Goal: Task Accomplishment & Management: Manage account settings

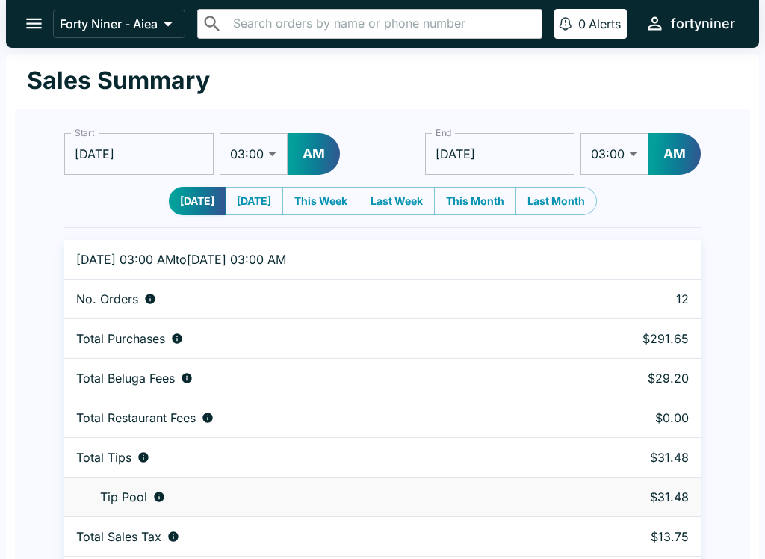
select select "03:00"
click at [26, 21] on icon "open drawer" at bounding box center [34, 23] width 20 height 20
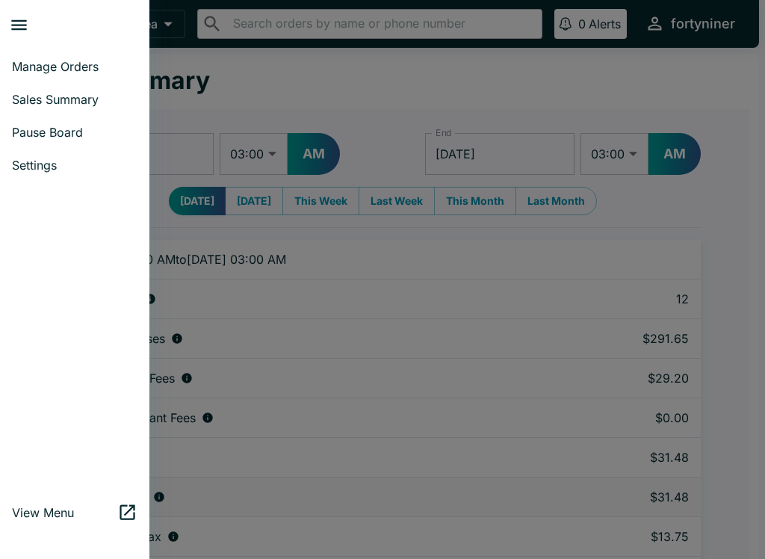
click at [39, 60] on span "Manage Orders" at bounding box center [75, 66] width 126 height 15
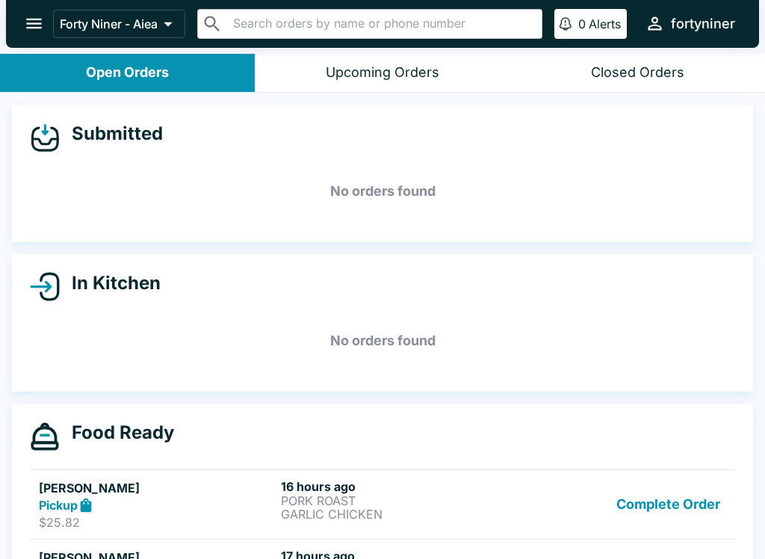
click at [662, 498] on button "Complete Order" at bounding box center [669, 505] width 116 height 52
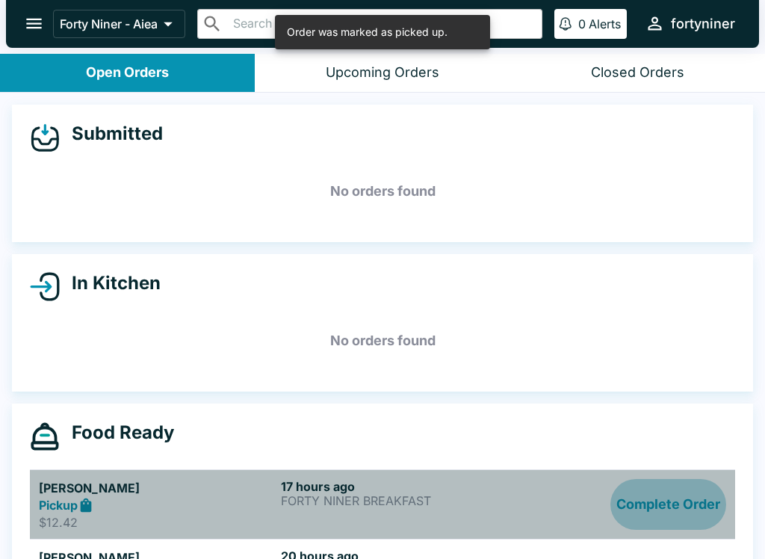
click at [668, 504] on button "Complete Order" at bounding box center [669, 505] width 116 height 52
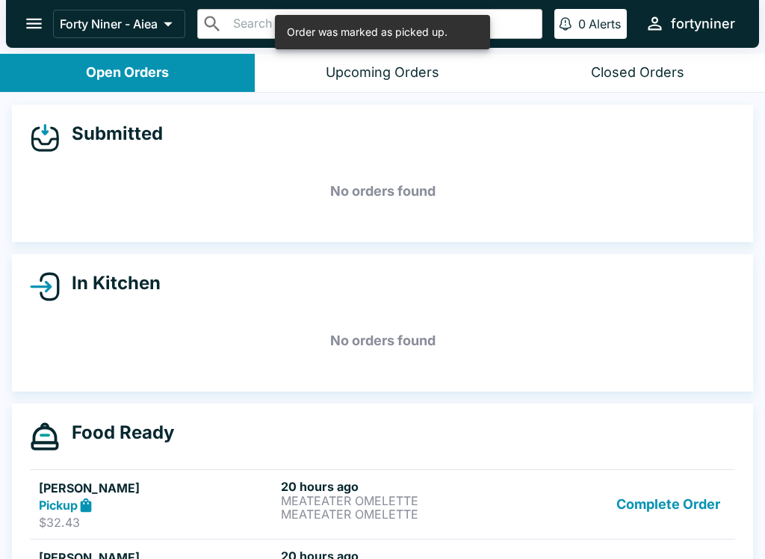
click at [655, 488] on button "Complete Order" at bounding box center [669, 505] width 116 height 52
click at [653, 505] on button "Complete Order" at bounding box center [669, 505] width 116 height 52
click at [661, 486] on button "Complete Order" at bounding box center [669, 505] width 116 height 52
click at [664, 509] on button "Complete Order" at bounding box center [669, 505] width 116 height 52
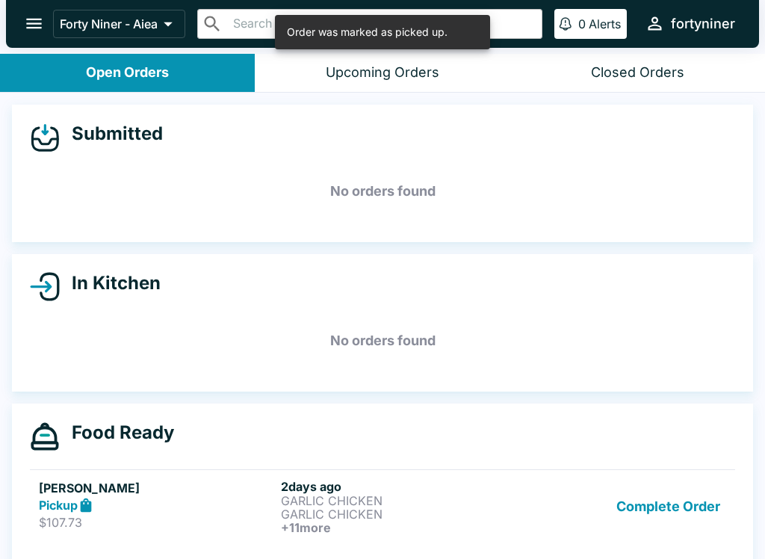
click at [652, 498] on button "Complete Order" at bounding box center [669, 506] width 116 height 55
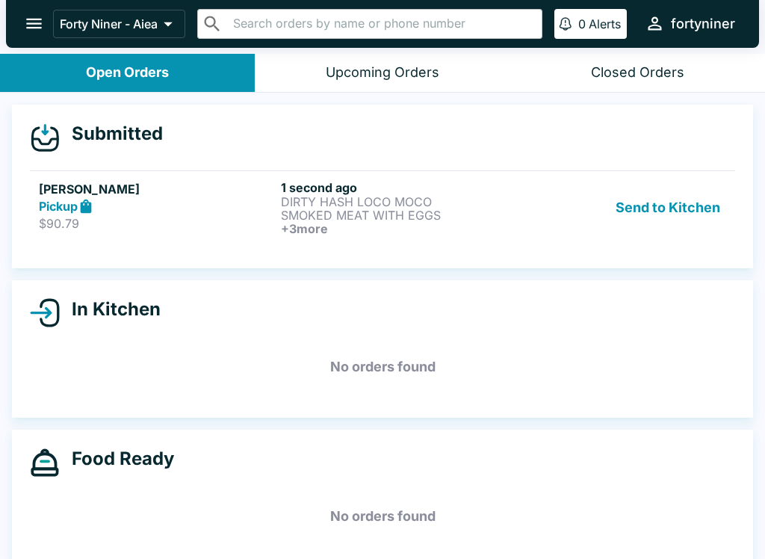
click at [249, 201] on div "Pickup" at bounding box center [157, 206] width 236 height 17
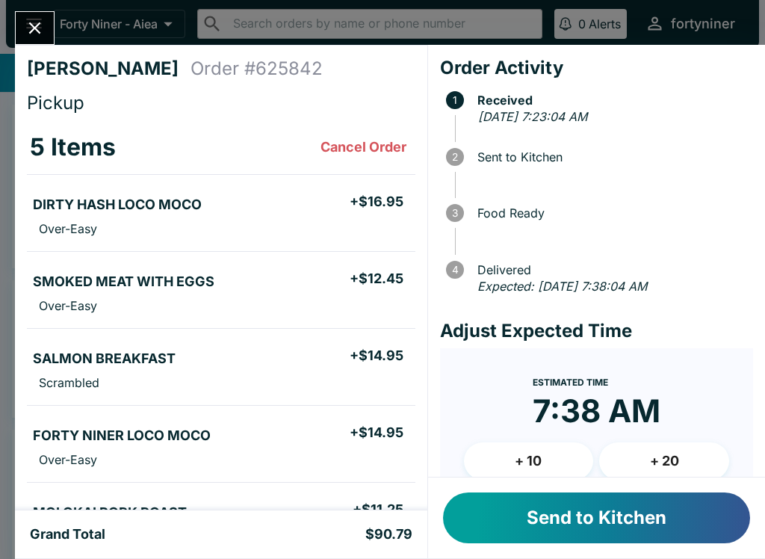
click at [514, 462] on button "+ 10" at bounding box center [529, 460] width 130 height 37
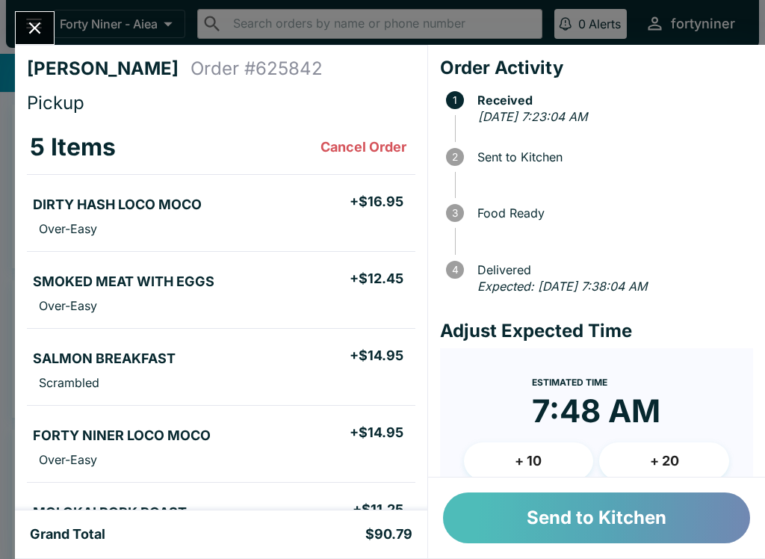
click at [488, 512] on button "Send to Kitchen" at bounding box center [596, 518] width 307 height 51
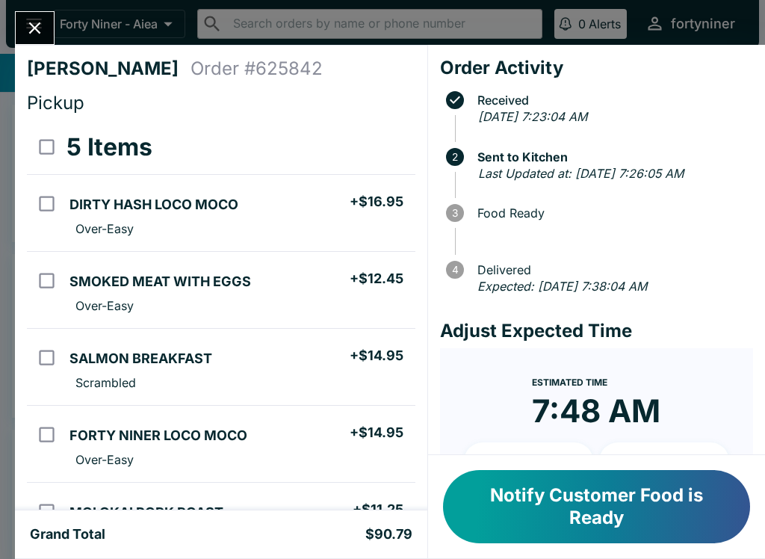
click at [28, 38] on icon "Close" at bounding box center [35, 28] width 20 height 20
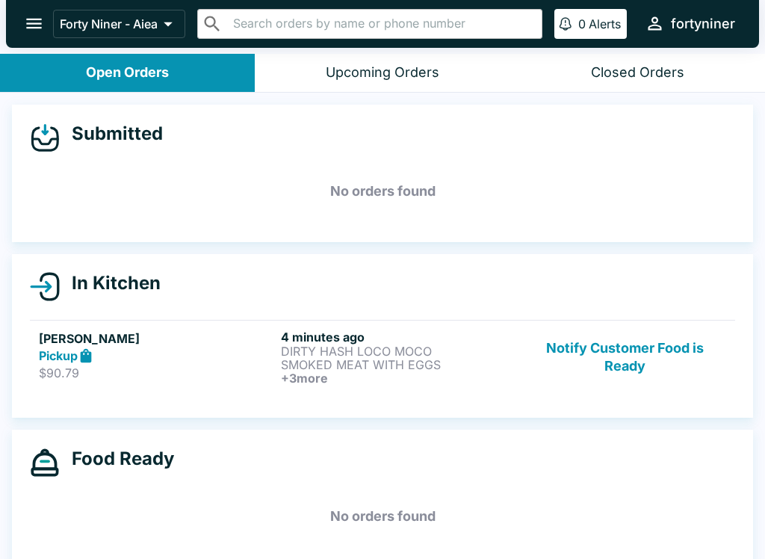
click at [608, 377] on button "Notify Customer Food is Ready" at bounding box center [625, 357] width 203 height 55
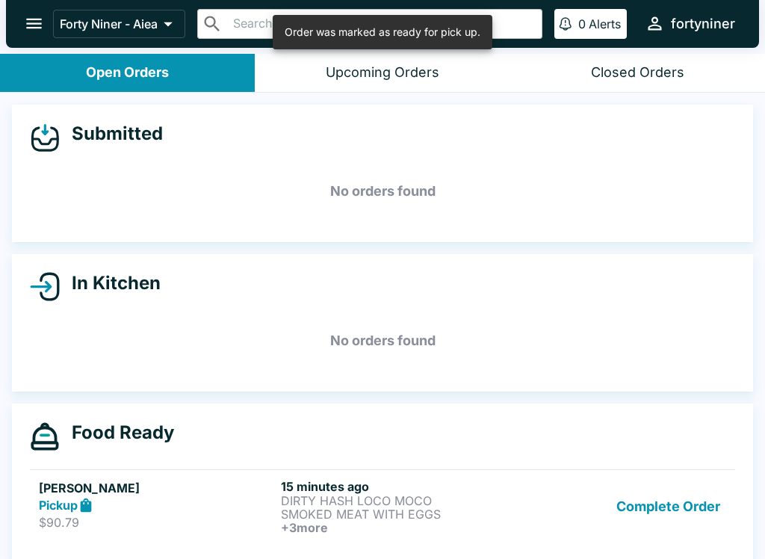
click at [652, 510] on button "Complete Order" at bounding box center [669, 506] width 116 height 55
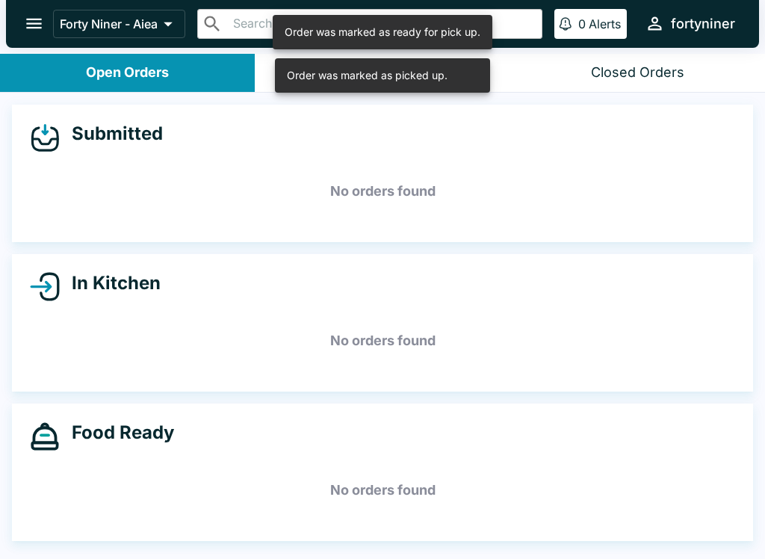
click at [37, 25] on icon "open drawer" at bounding box center [34, 24] width 16 height 10
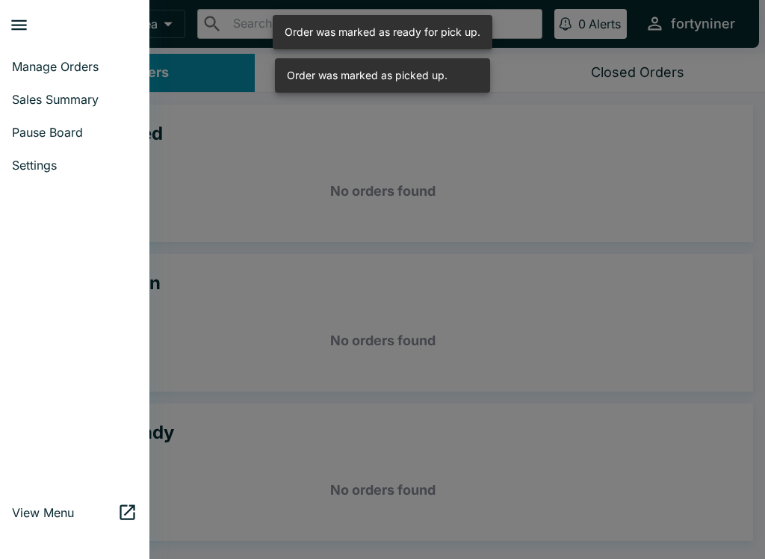
click at [13, 106] on span "Sales Summary" at bounding box center [75, 99] width 126 height 15
select select "03:00"
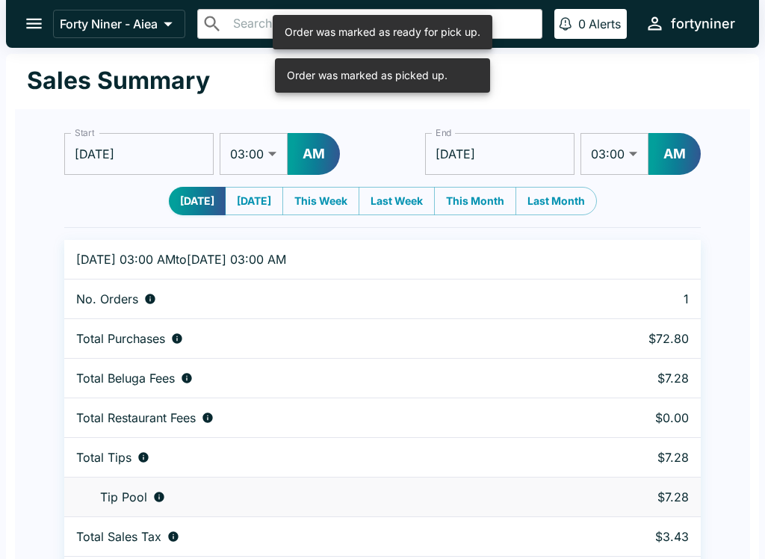
click at [32, 32] on icon "open drawer" at bounding box center [34, 23] width 20 height 20
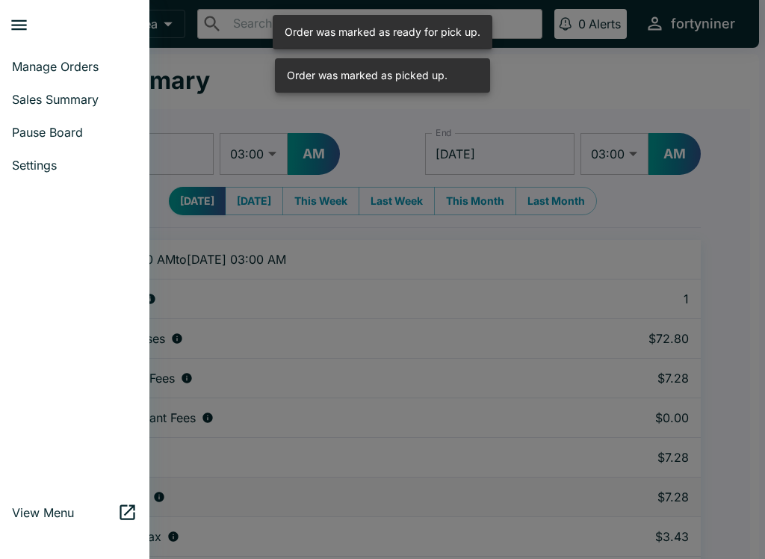
click at [18, 65] on span "Manage Orders" at bounding box center [75, 66] width 126 height 15
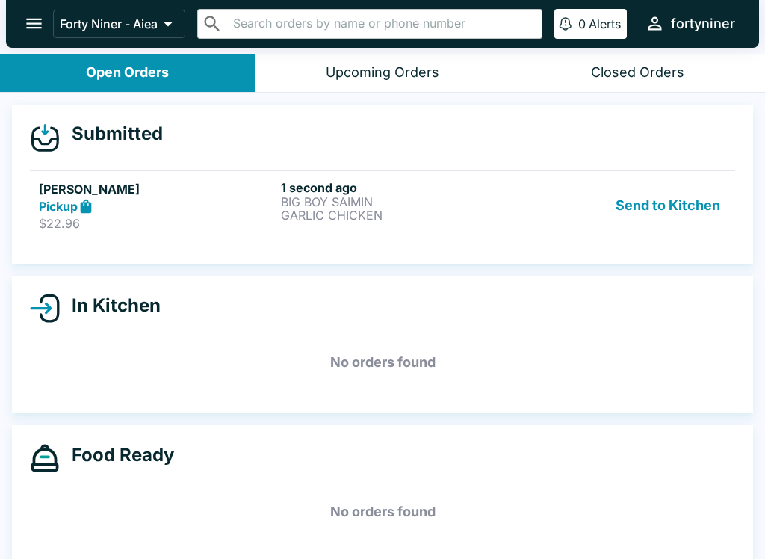
click at [170, 192] on h5 "[PERSON_NAME]" at bounding box center [157, 189] width 236 height 18
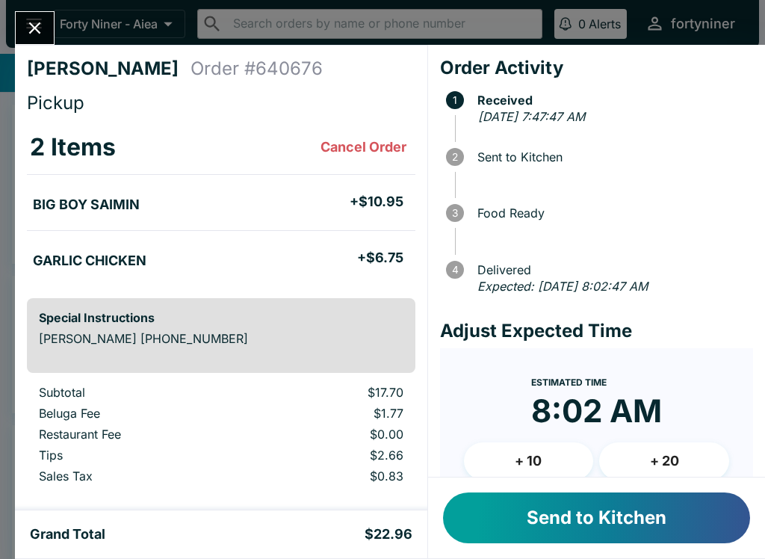
click at [530, 532] on button "Send to Kitchen" at bounding box center [596, 518] width 307 height 51
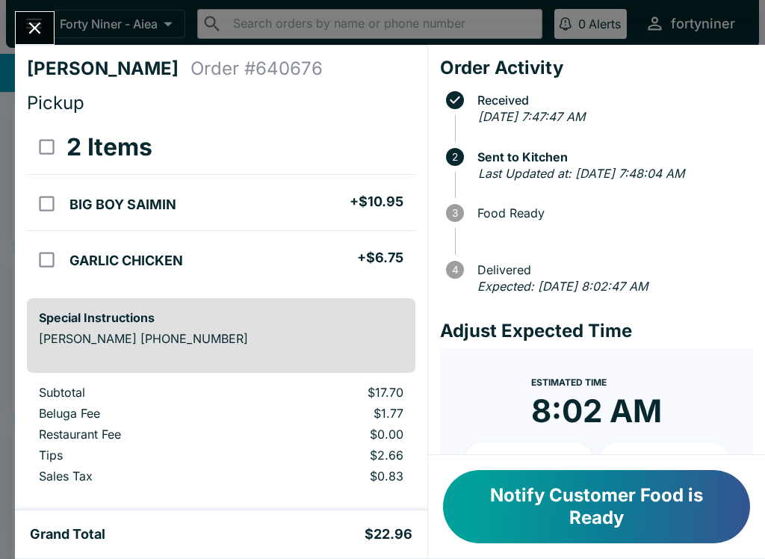
click at [37, 14] on button "Close" at bounding box center [35, 28] width 38 height 32
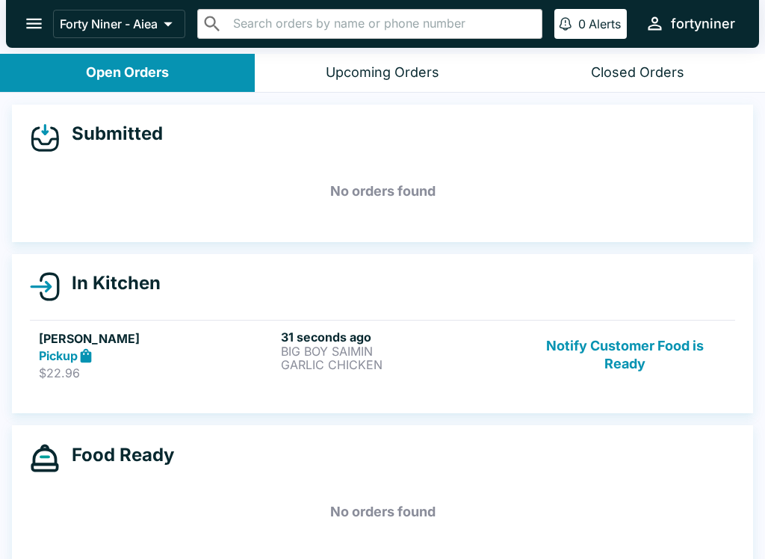
click at [647, 352] on button "Notify Customer Food is Ready" at bounding box center [625, 356] width 203 height 52
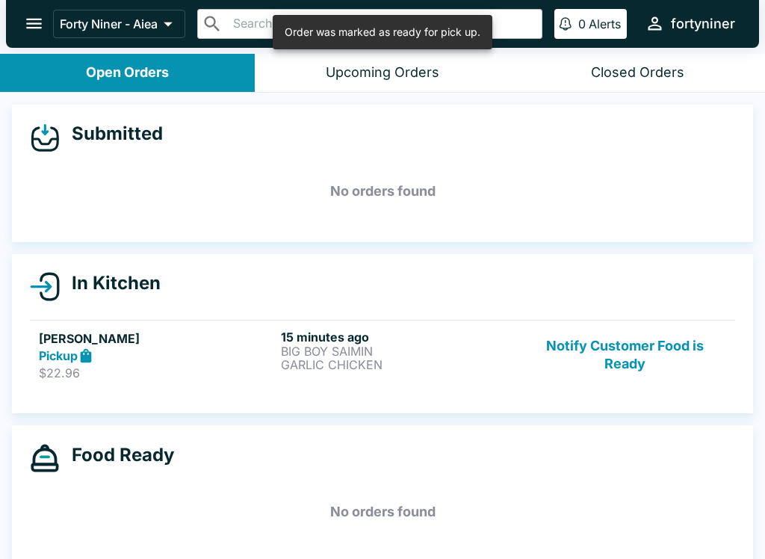
click at [685, 502] on h5 "No orders found" at bounding box center [383, 512] width 706 height 54
click at [644, 352] on button "Notify Customer Food is Ready" at bounding box center [625, 356] width 203 height 52
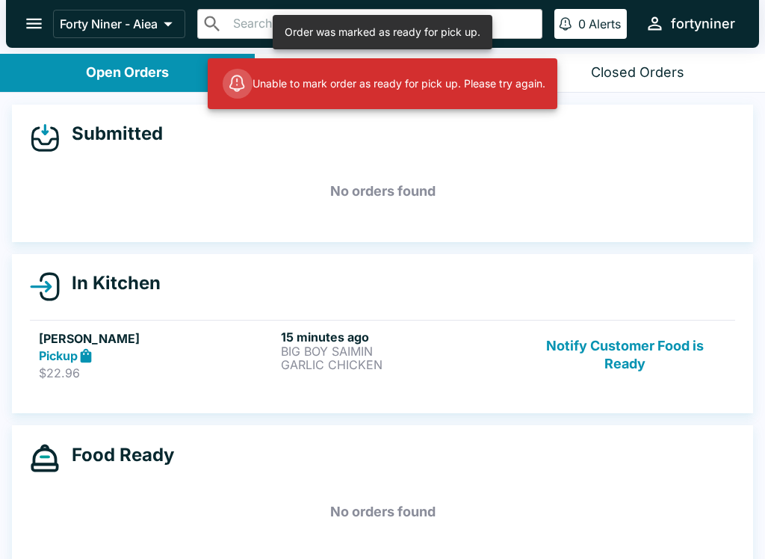
click at [33, 25] on icon "open drawer" at bounding box center [34, 23] width 20 height 20
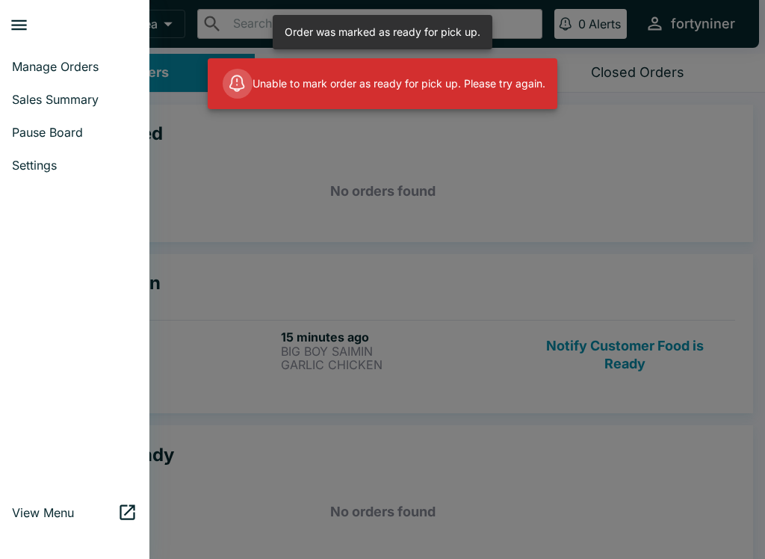
click at [40, 98] on span "Sales Summary" at bounding box center [75, 99] width 126 height 15
select select "03:00"
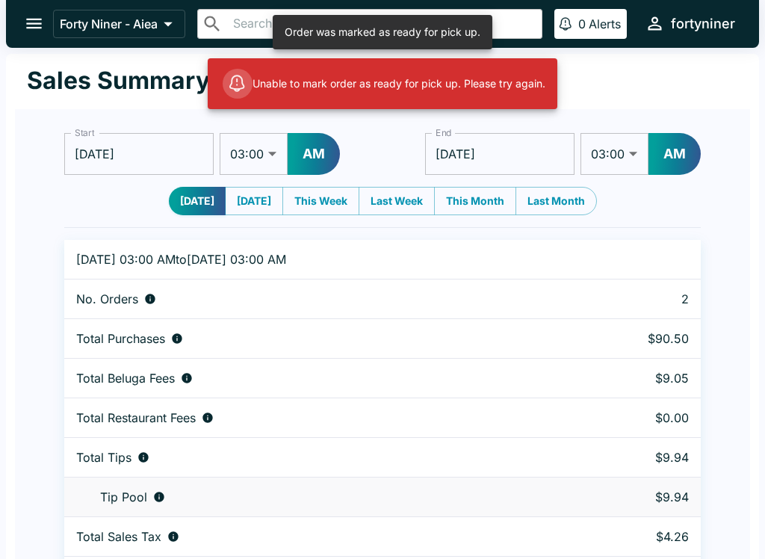
click at [29, 29] on icon "open drawer" at bounding box center [34, 23] width 20 height 20
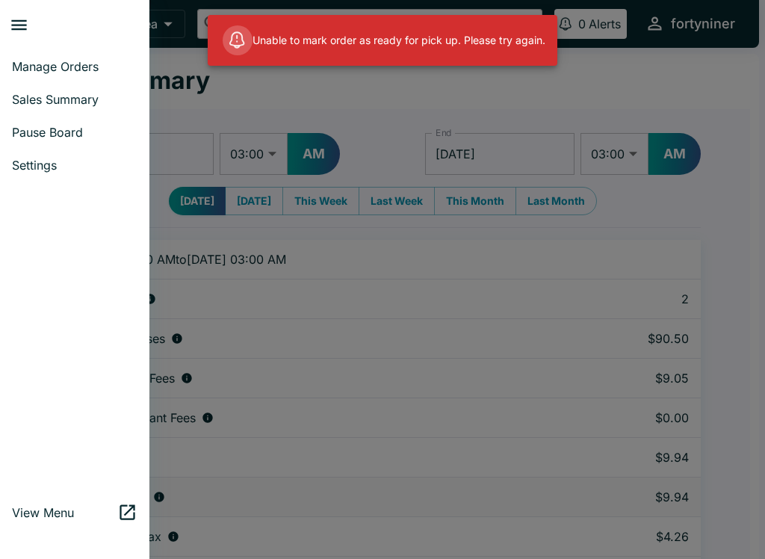
click at [31, 70] on span "Manage Orders" at bounding box center [75, 66] width 126 height 15
